Goal: Task Accomplishment & Management: Manage account settings

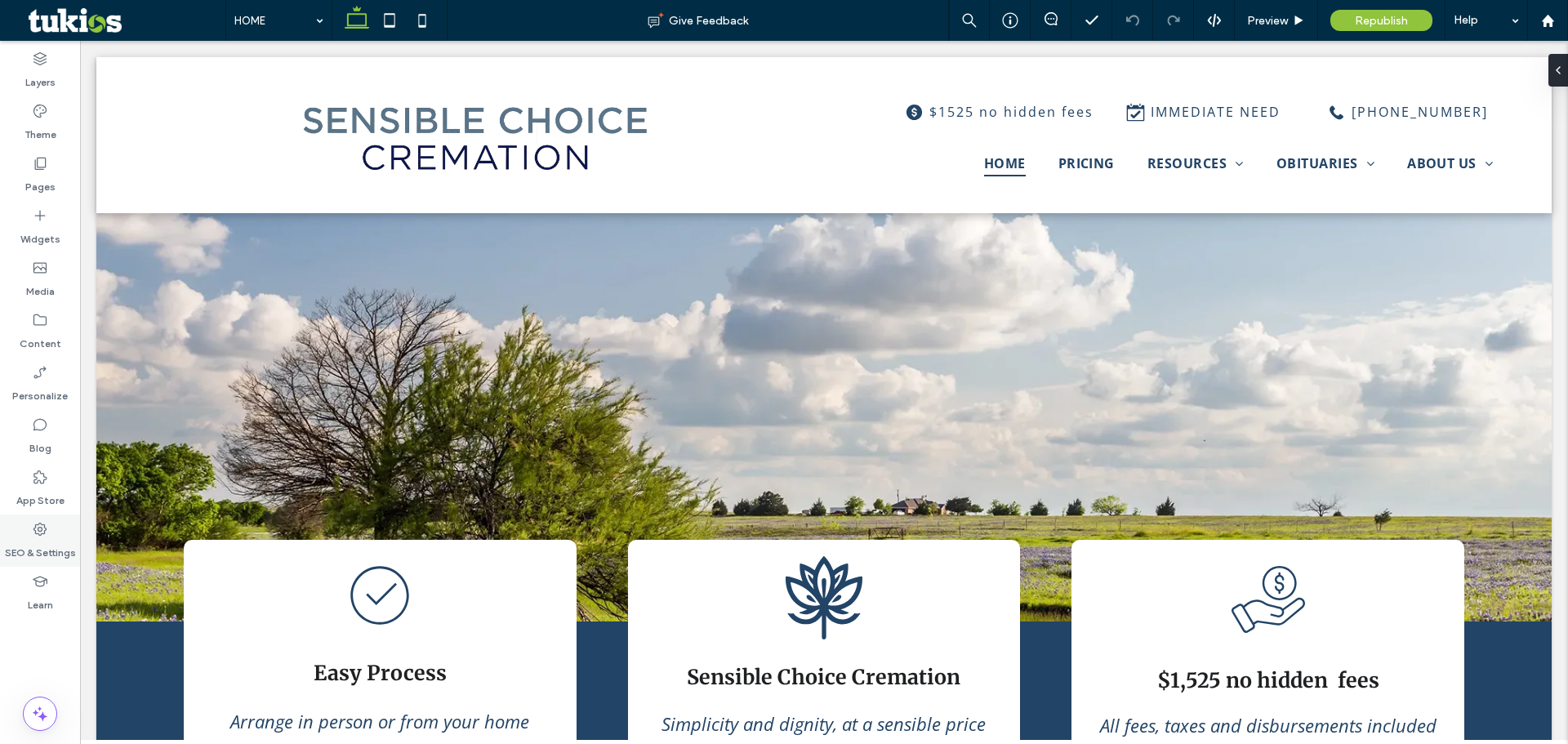
click at [39, 537] on label "SEO & Settings" at bounding box center [40, 548] width 71 height 23
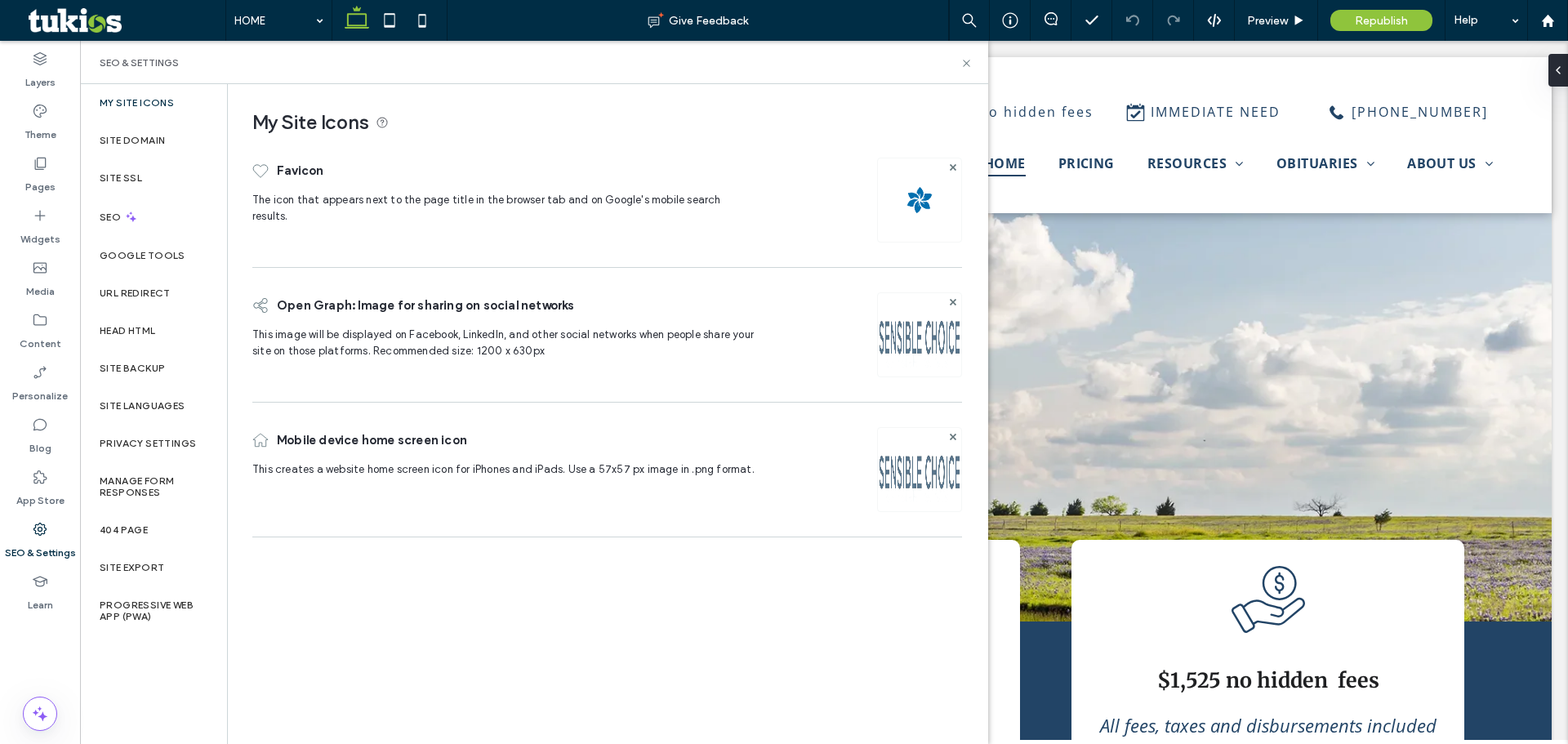
click at [39, 537] on label "SEO & Settings" at bounding box center [40, 548] width 71 height 23
click at [970, 67] on icon at bounding box center [966, 63] width 12 height 12
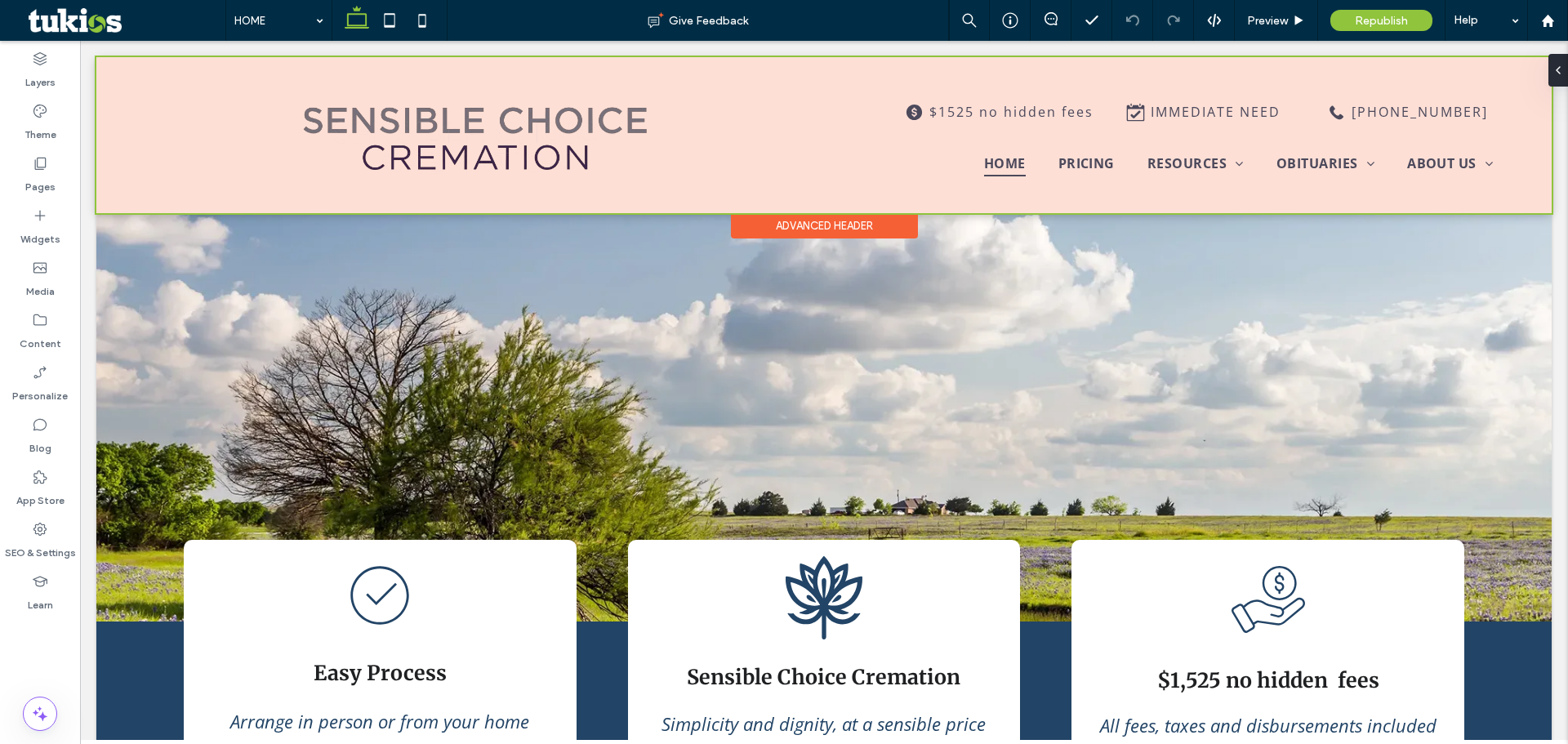
click at [984, 158] on div at bounding box center [824, 135] width 1456 height 156
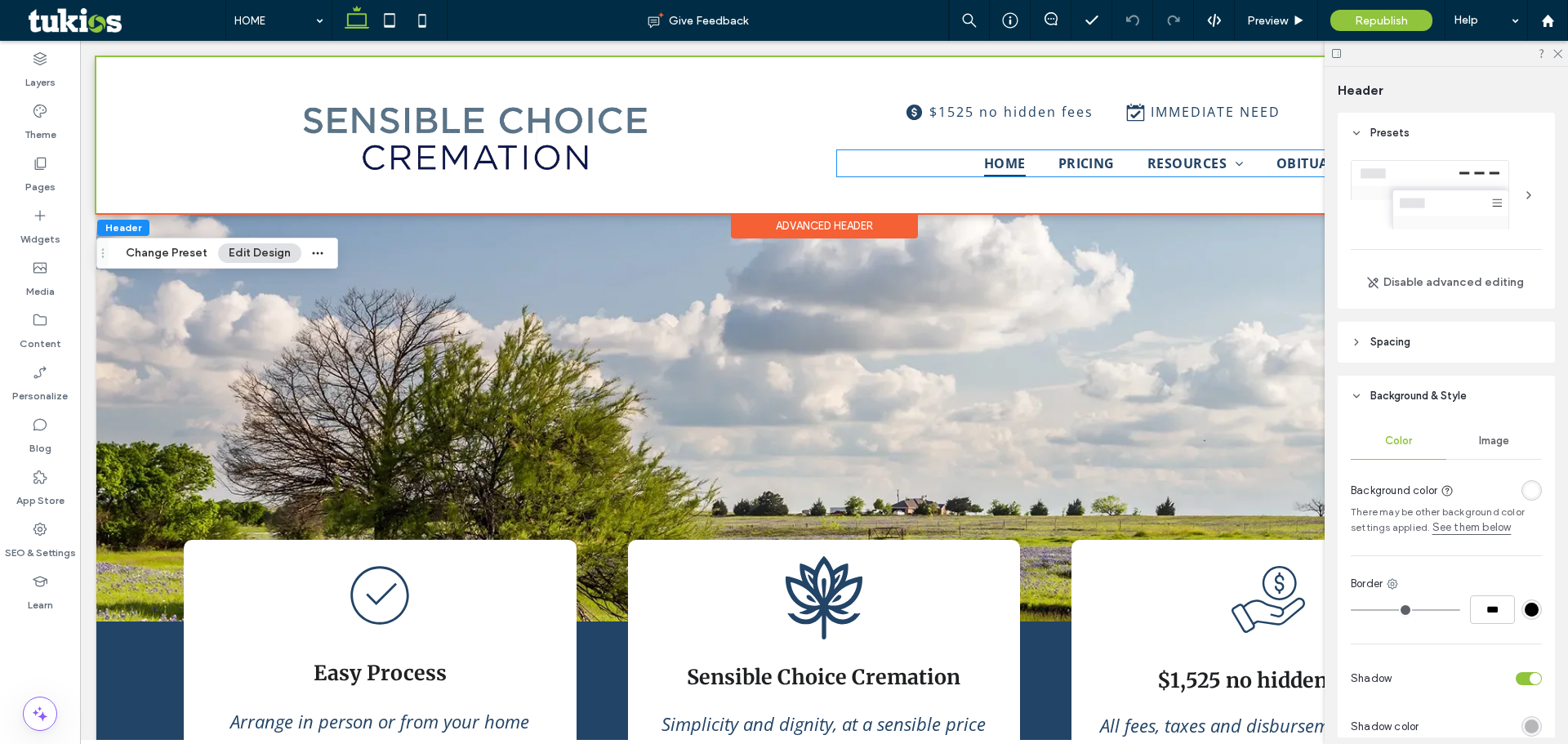
click at [985, 158] on span "HOME" at bounding box center [1005, 164] width 42 height 26
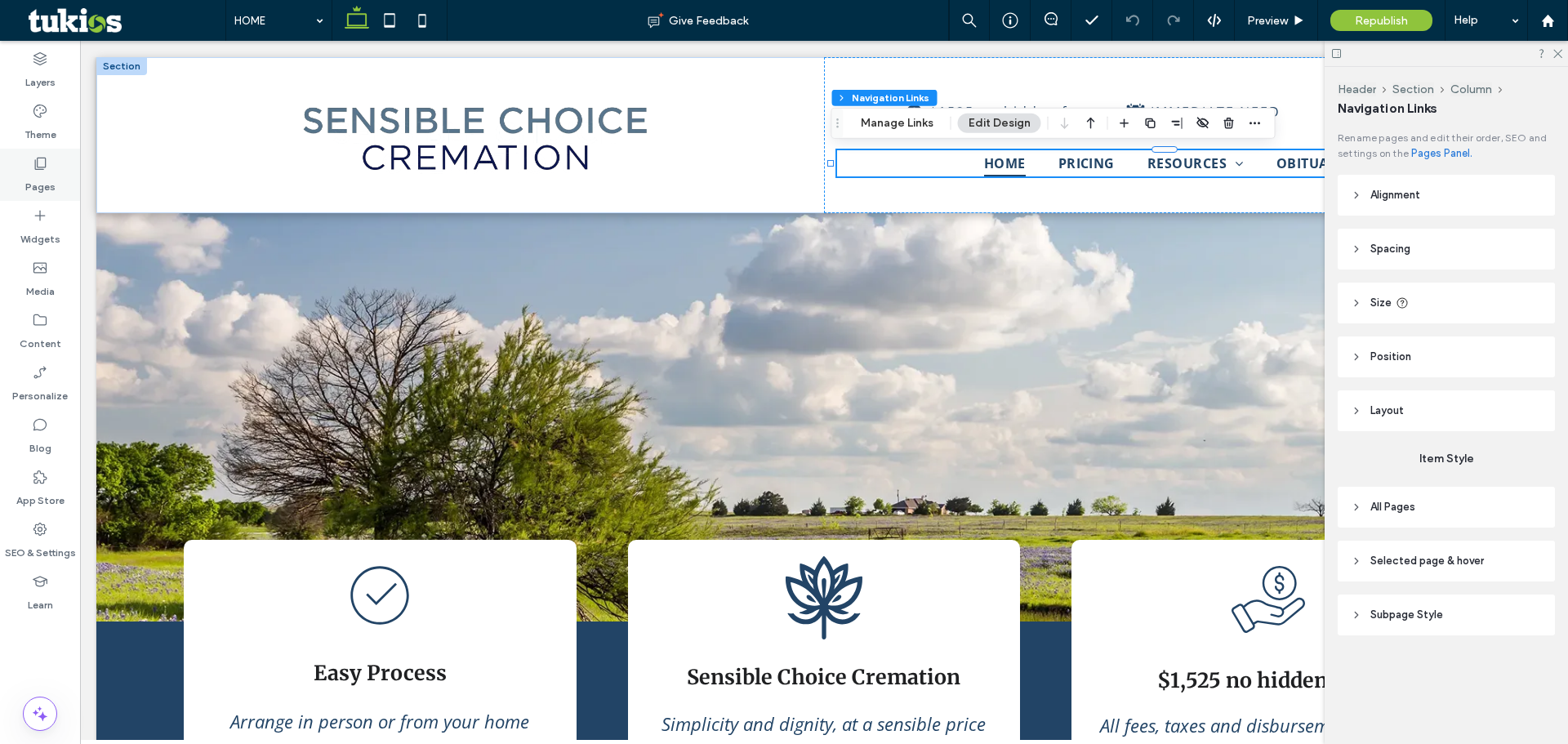
click at [27, 164] on div "Pages" at bounding box center [40, 175] width 80 height 53
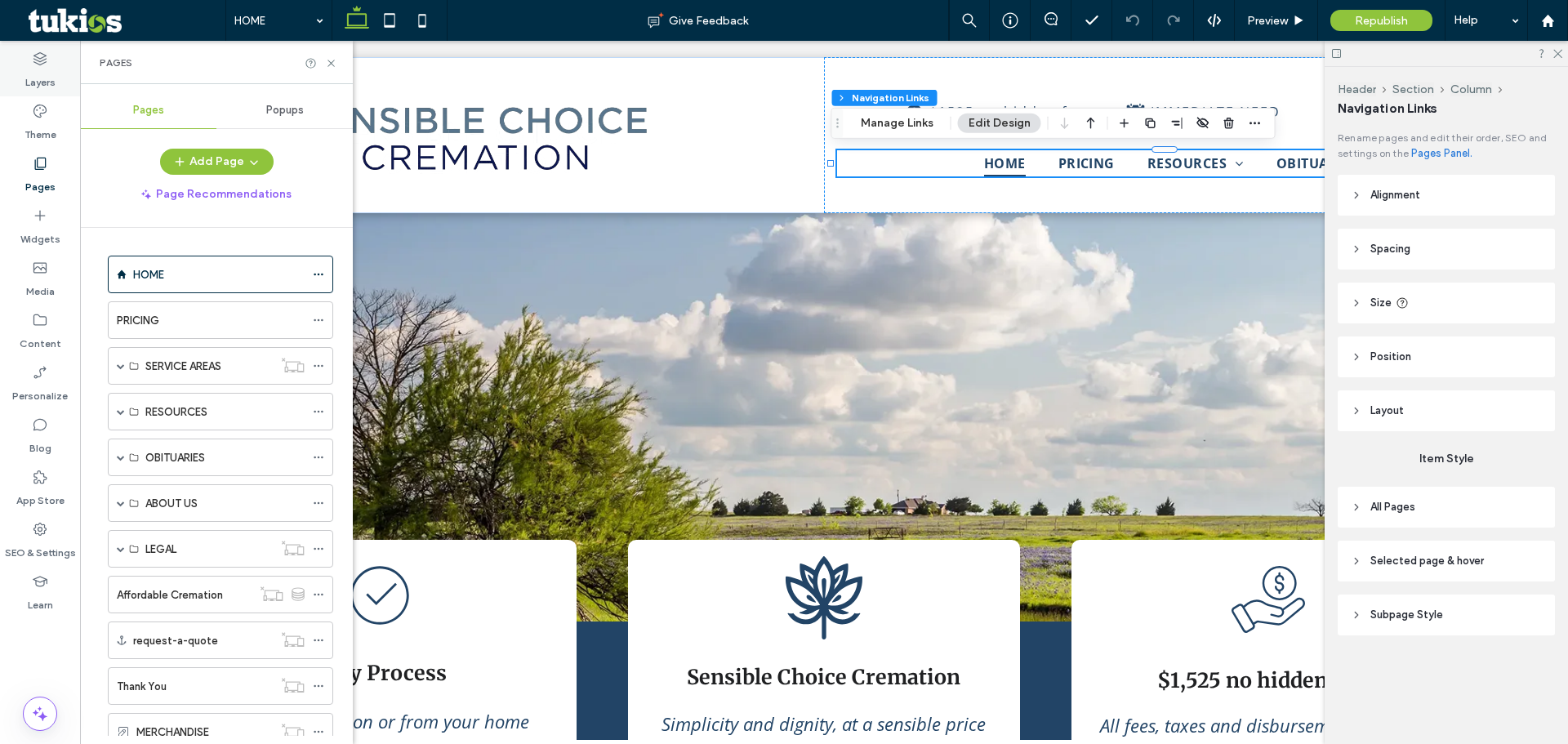
click at [38, 67] on icon at bounding box center [40, 59] width 17 height 17
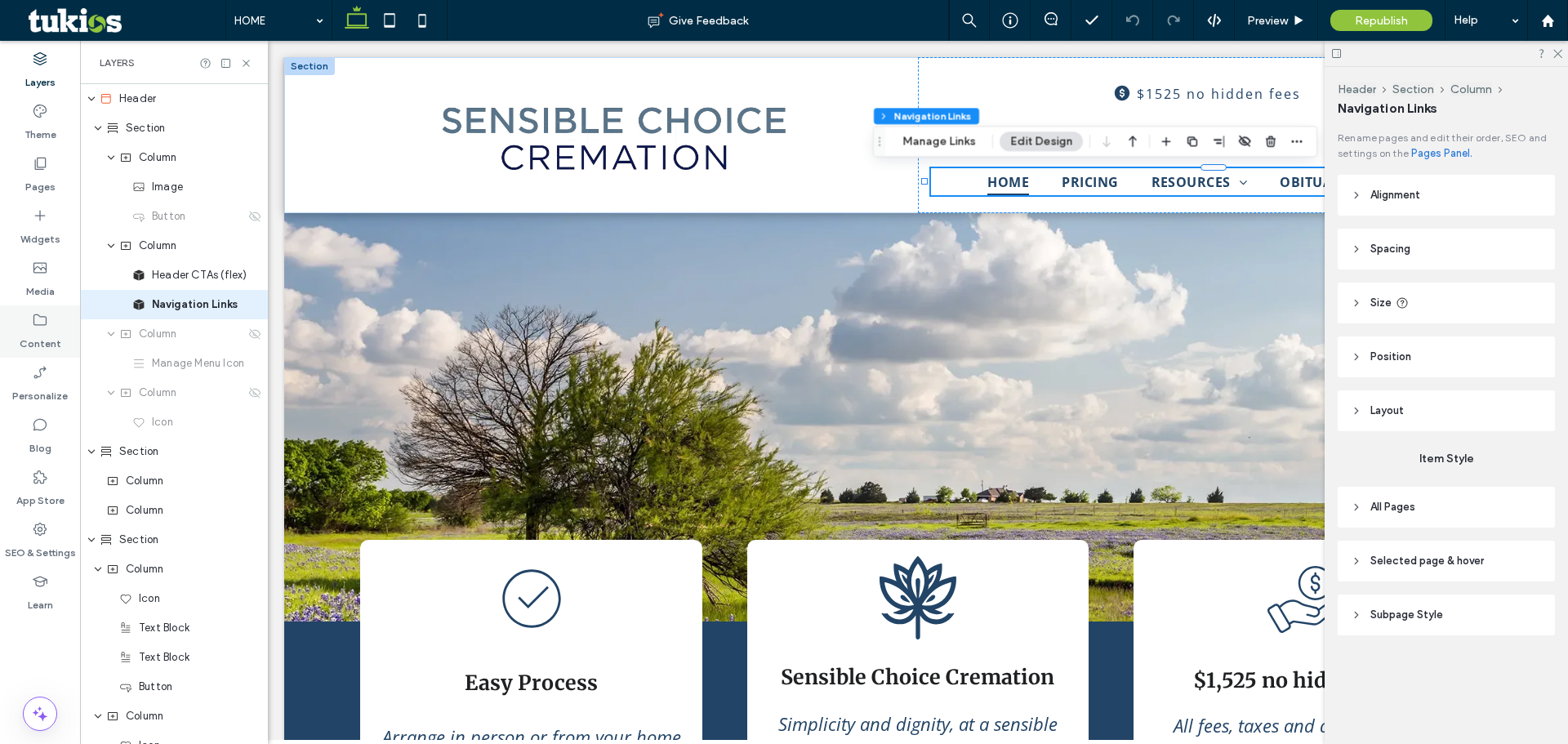
click at [53, 326] on div "Content" at bounding box center [40, 331] width 80 height 53
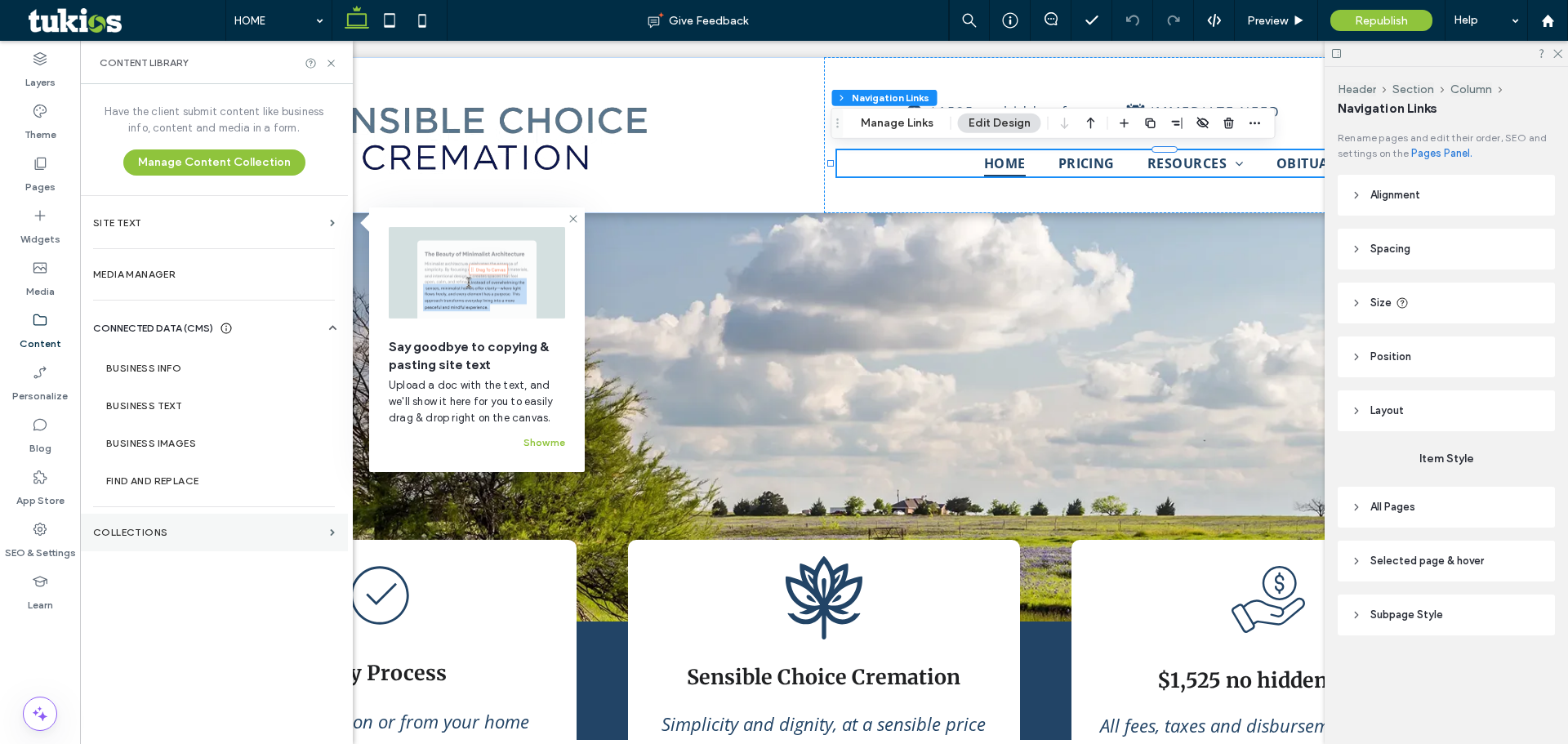
click at [209, 535] on label "Collections" at bounding box center [208, 532] width 230 height 11
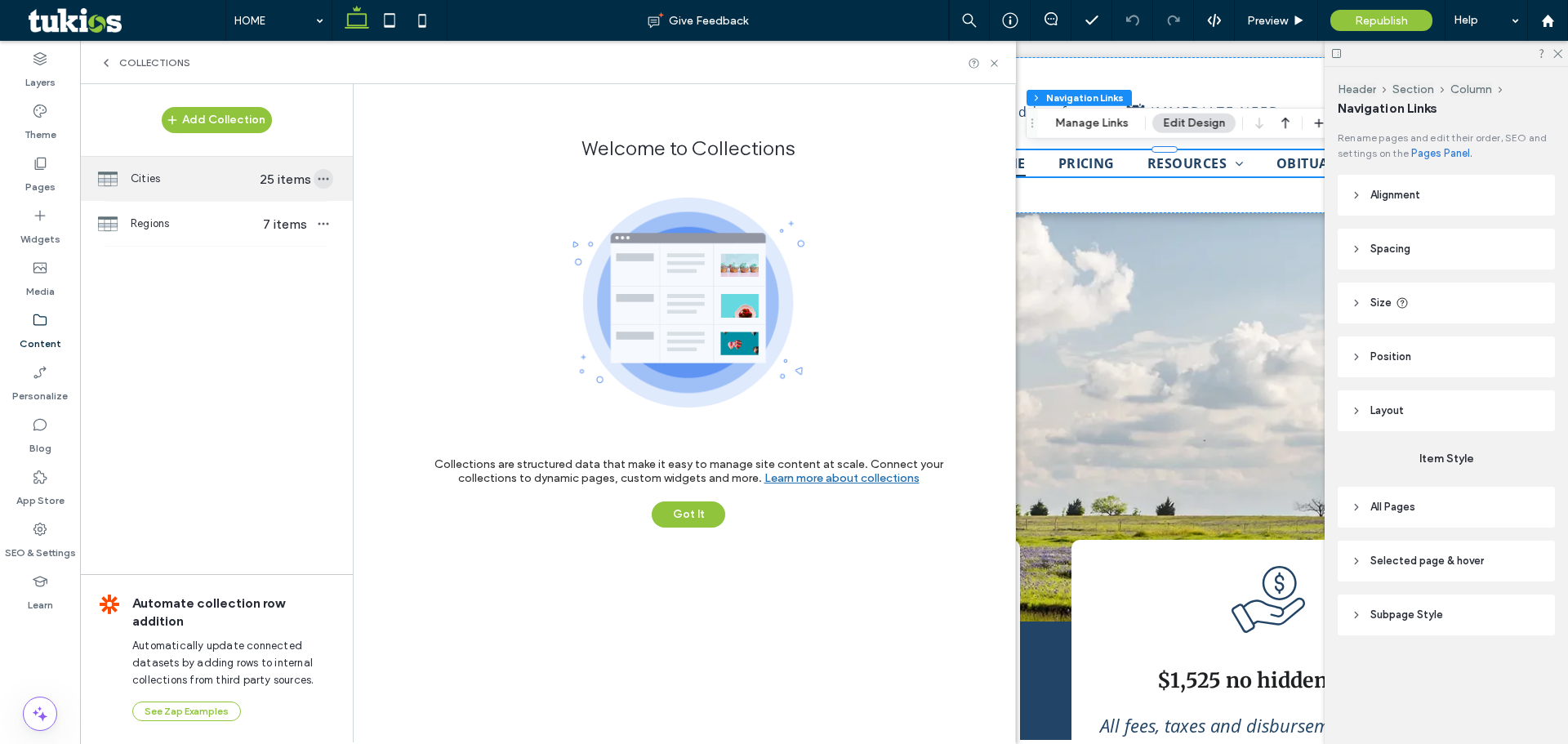
click at [329, 179] on icon "button" at bounding box center [324, 178] width 13 height 13
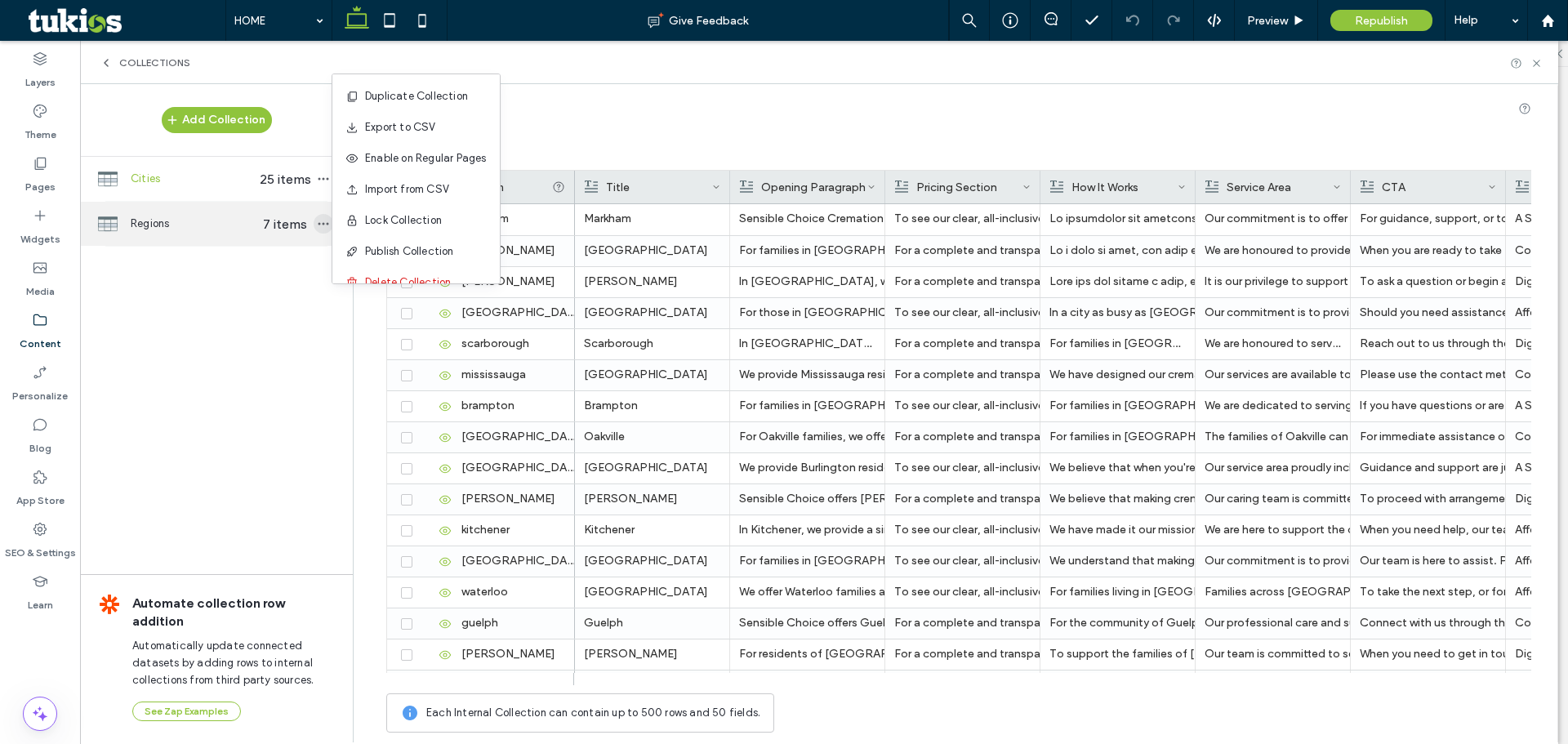
click at [319, 227] on icon "button" at bounding box center [324, 224] width 13 height 13
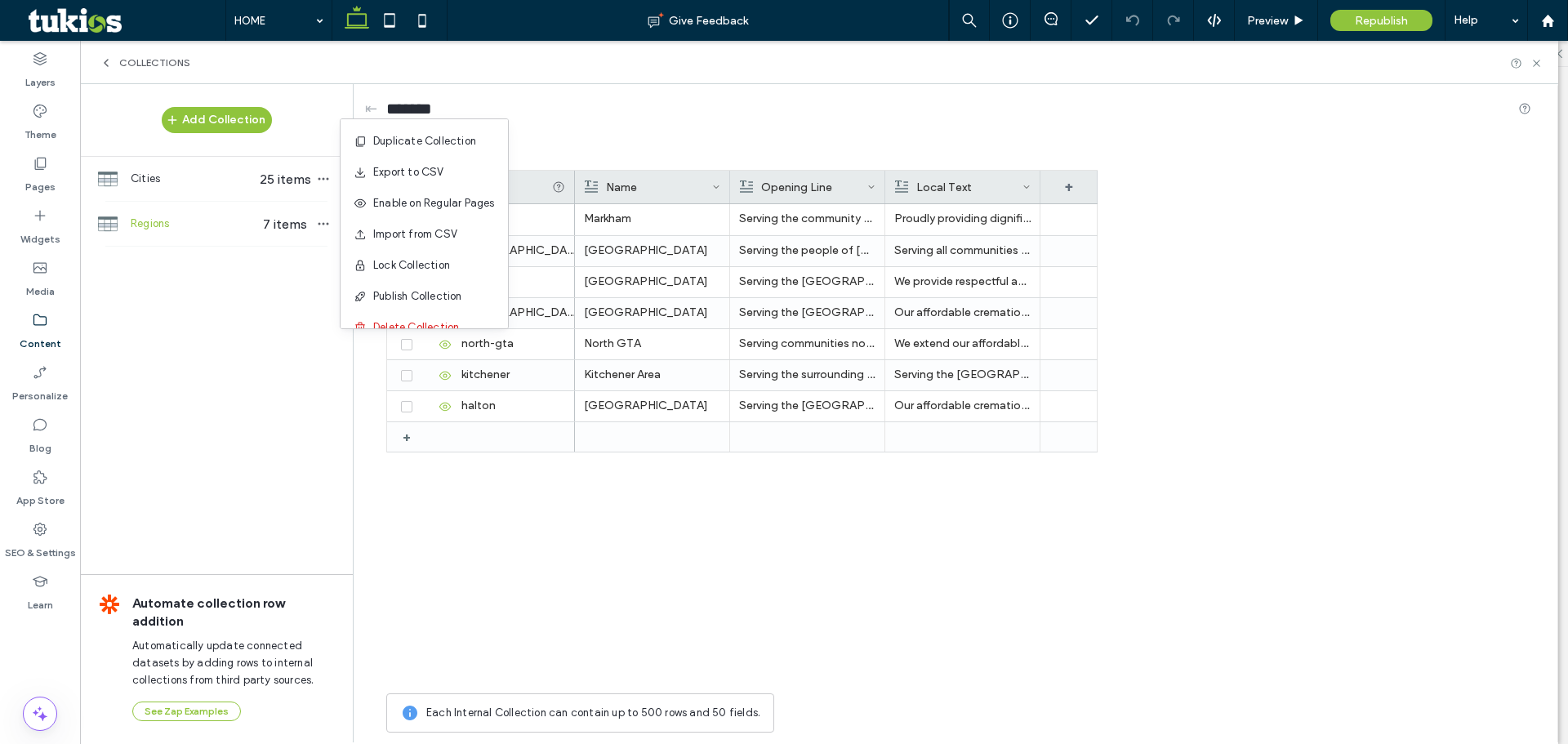
click at [554, 608] on div "markham [GEOGRAPHIC_DATA] peel [GEOGRAPHIC_DATA] north-gta kitchener halton + M…" at bounding box center [742, 445] width 712 height 481
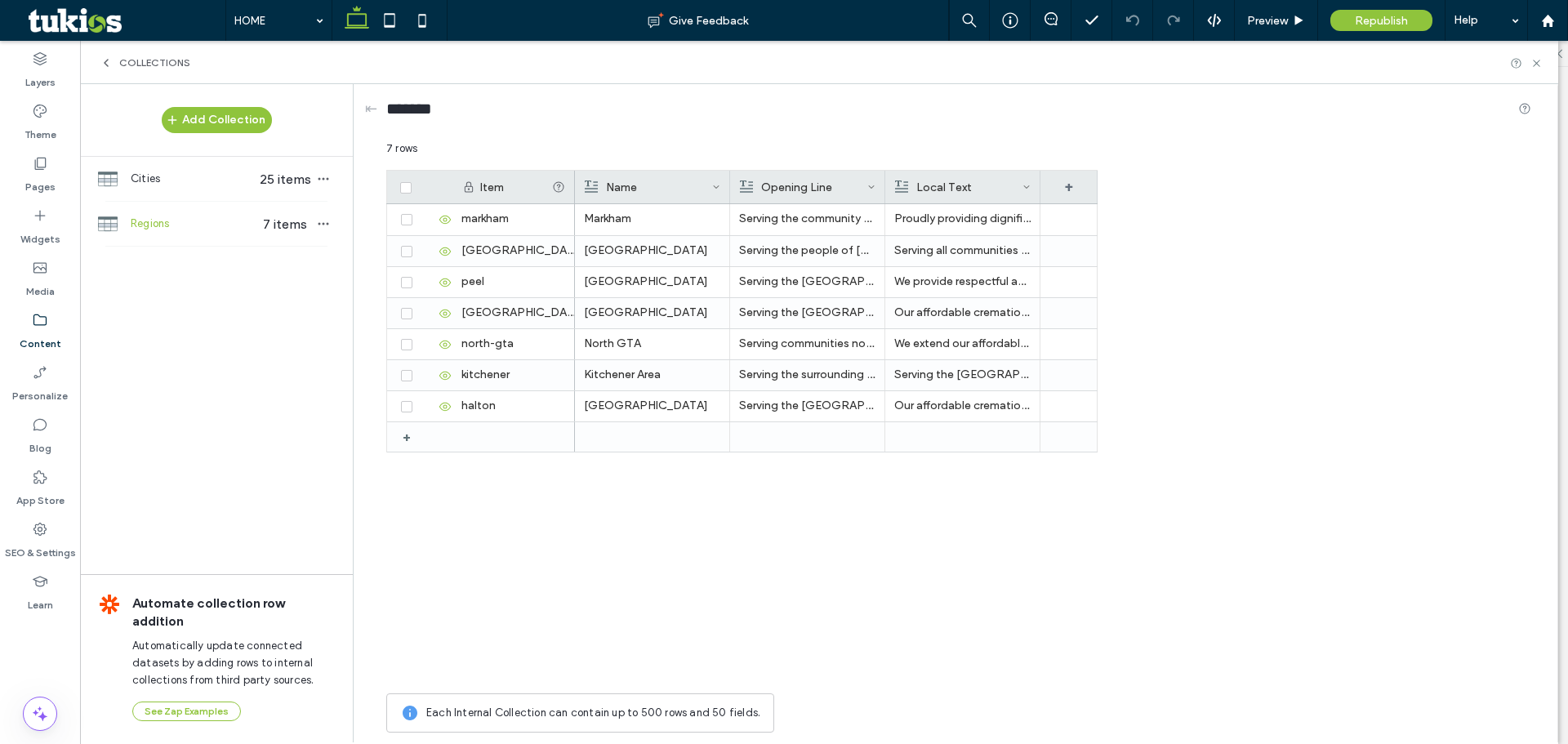
click at [115, 61] on div "Collections" at bounding box center [145, 63] width 91 height 13
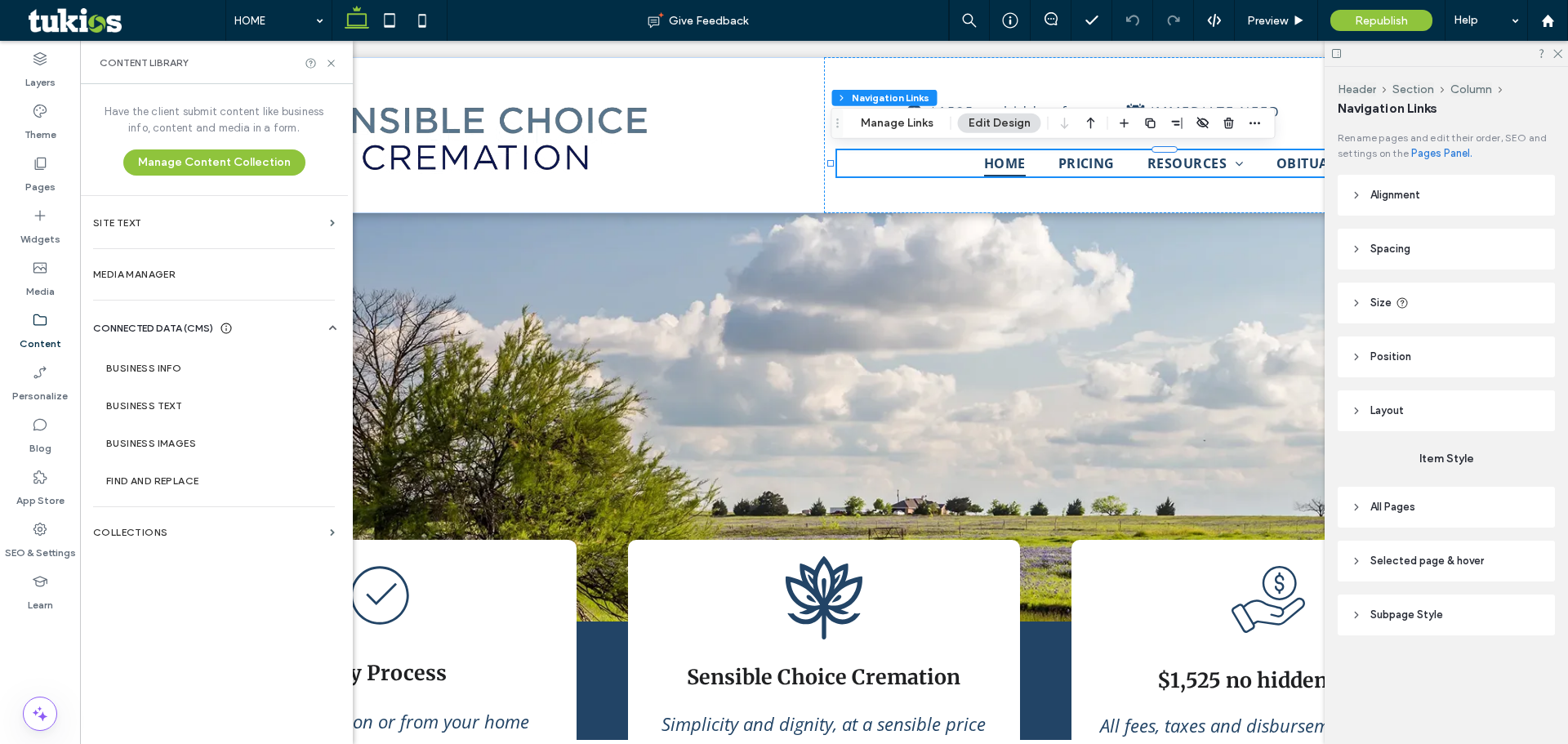
click at [1557, 45] on div at bounding box center [1446, 53] width 243 height 25
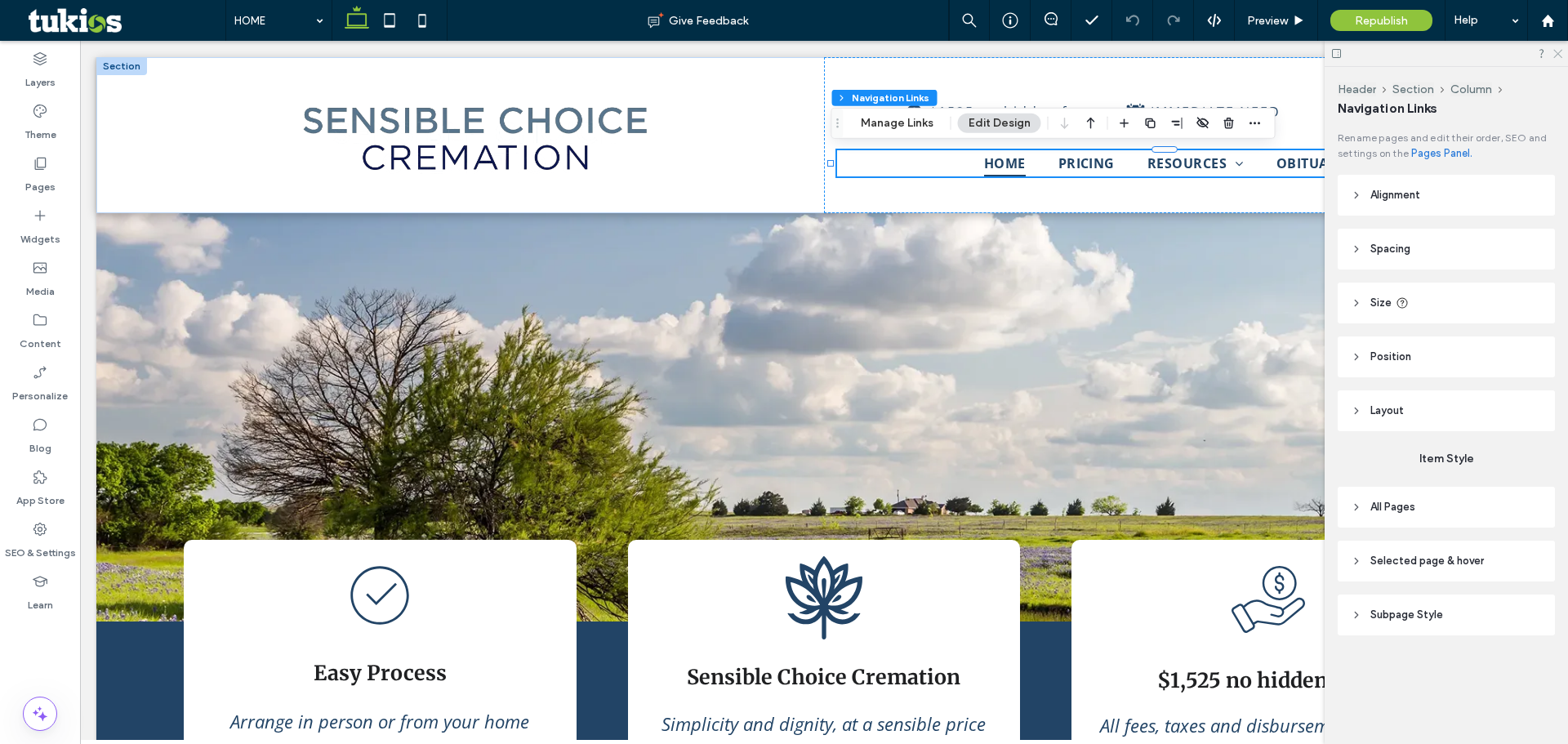
click at [1559, 48] on icon at bounding box center [1557, 52] width 10 height 10
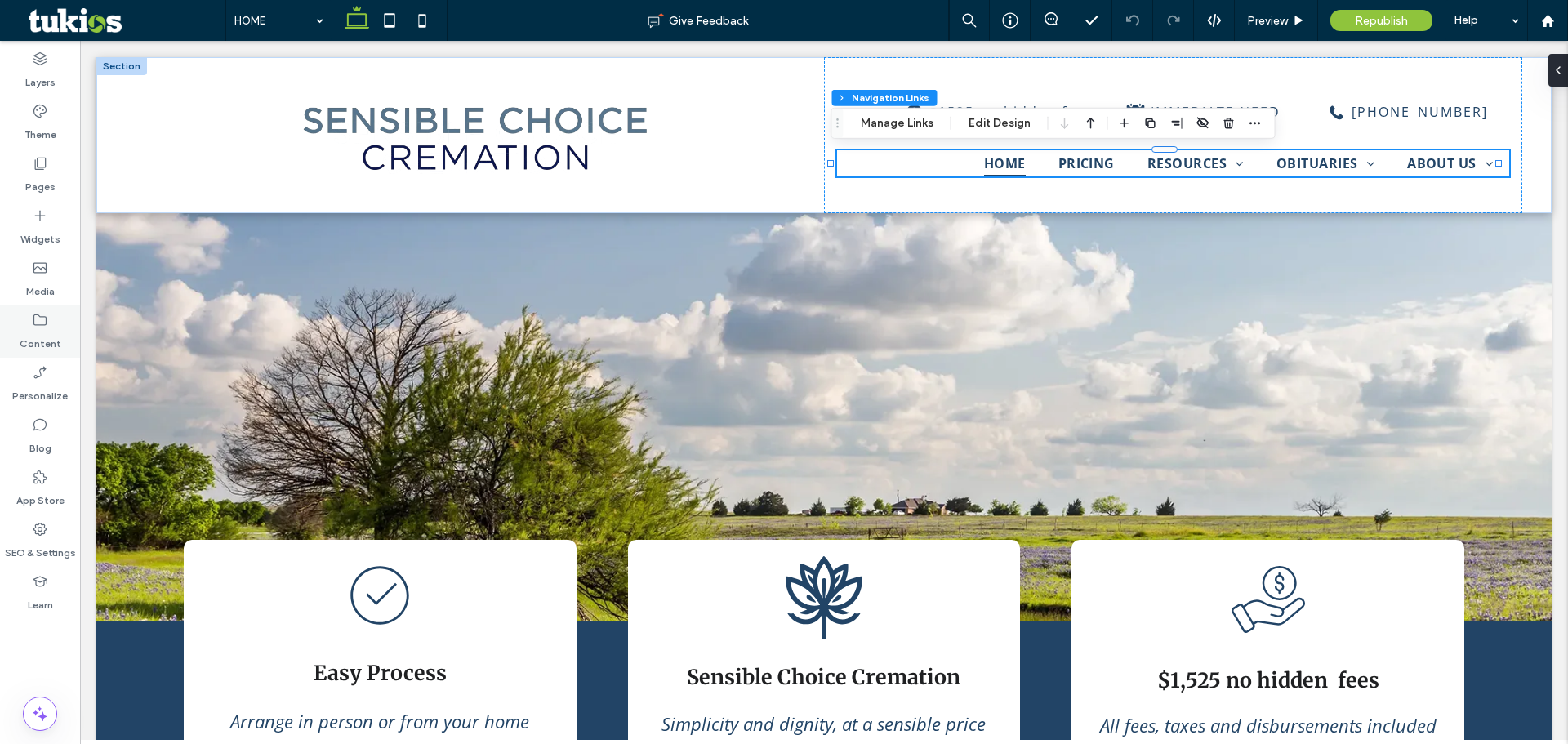
click at [45, 319] on use at bounding box center [40, 320] width 13 height 11
